Goal: Task Accomplishment & Management: Complete application form

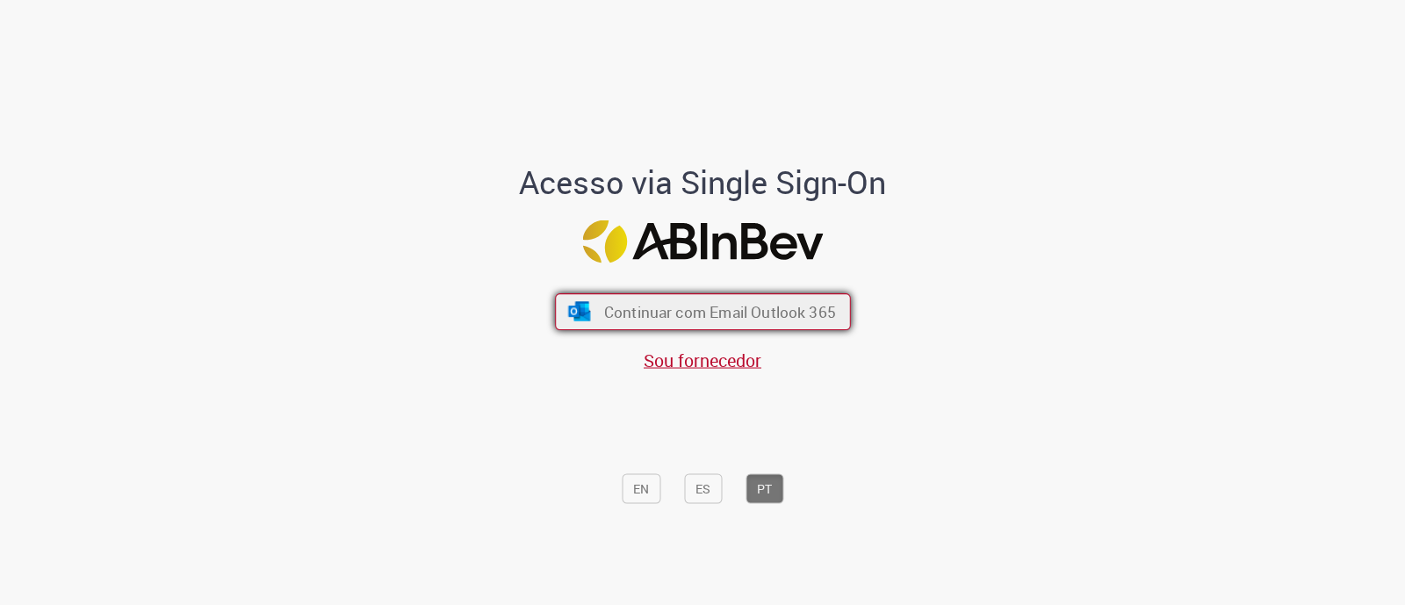
click at [616, 305] on span "Continuar com Email Outlook 365" at bounding box center [719, 312] width 232 height 20
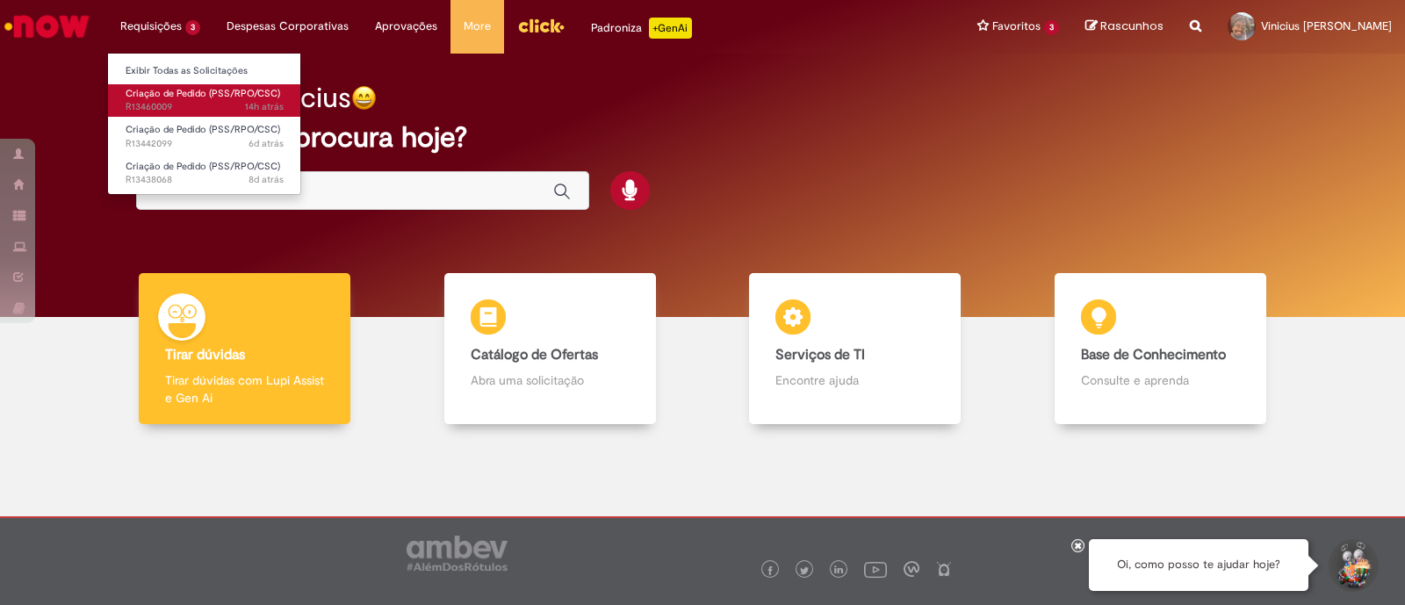
click at [235, 90] on span "Criação de Pedido (PSS/RPO/CSC)" at bounding box center [203, 93] width 155 height 13
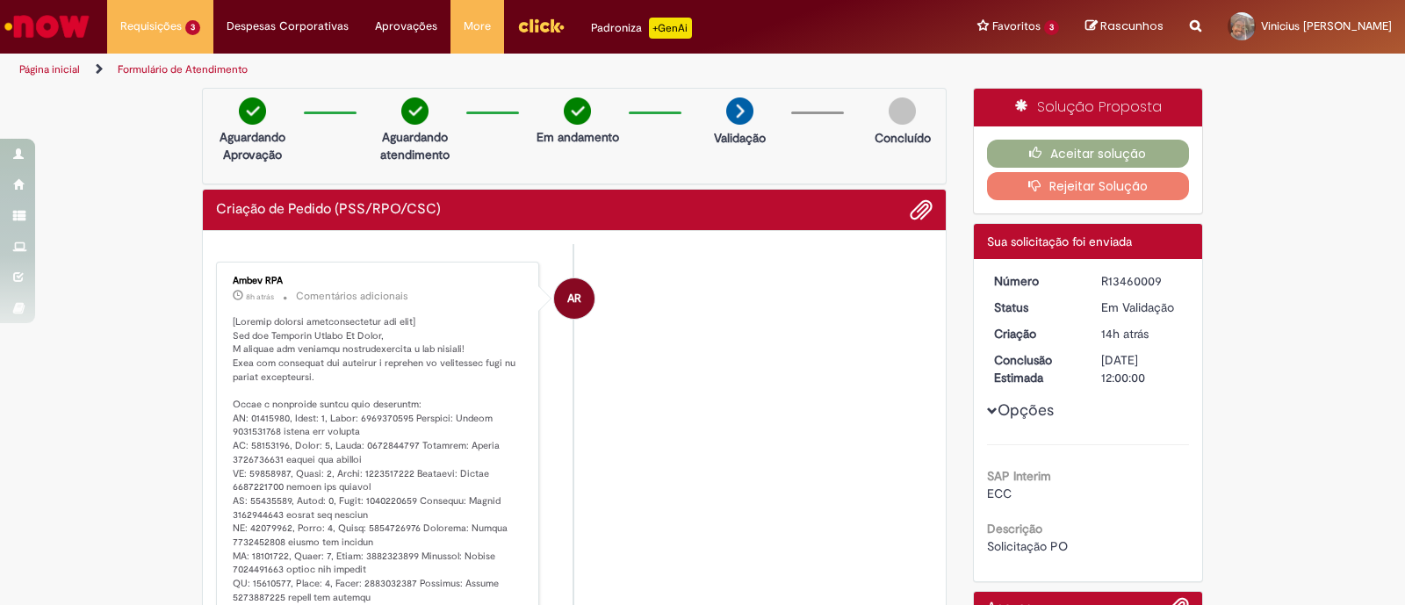
click at [1122, 276] on div "R13460009" at bounding box center [1143, 281] width 82 height 18
copy div "R13460009"
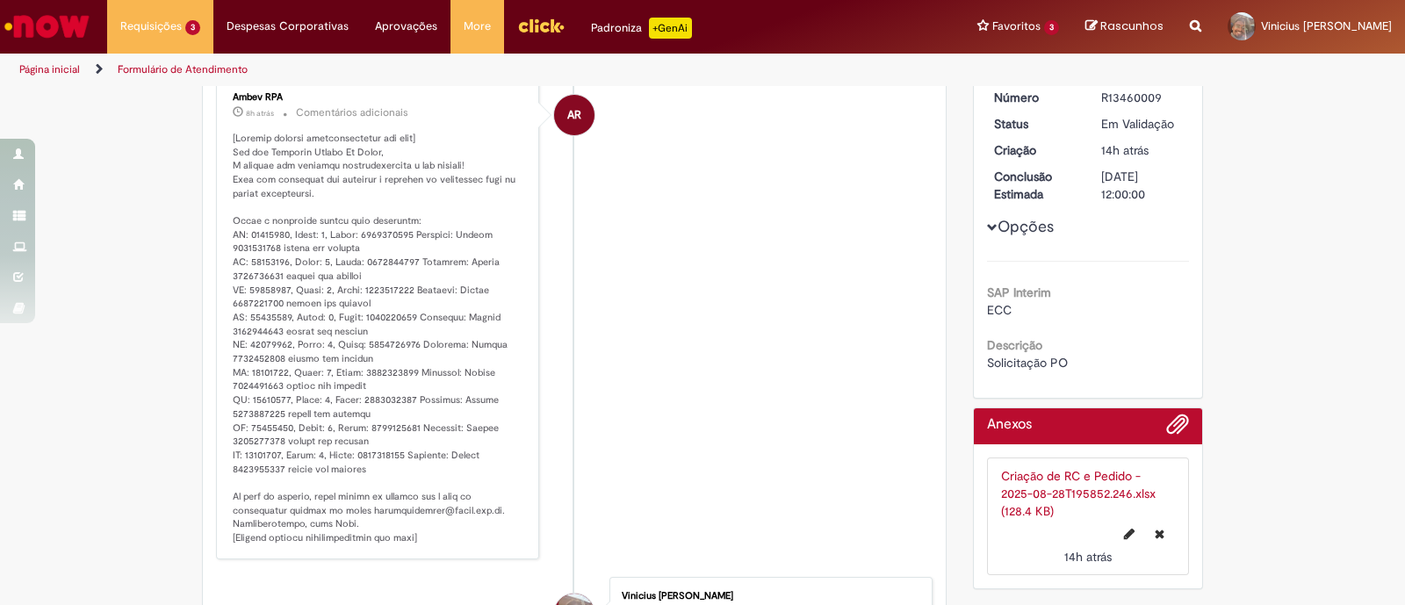
scroll to position [184, 0]
